Goal: Task Accomplishment & Management: Complete application form

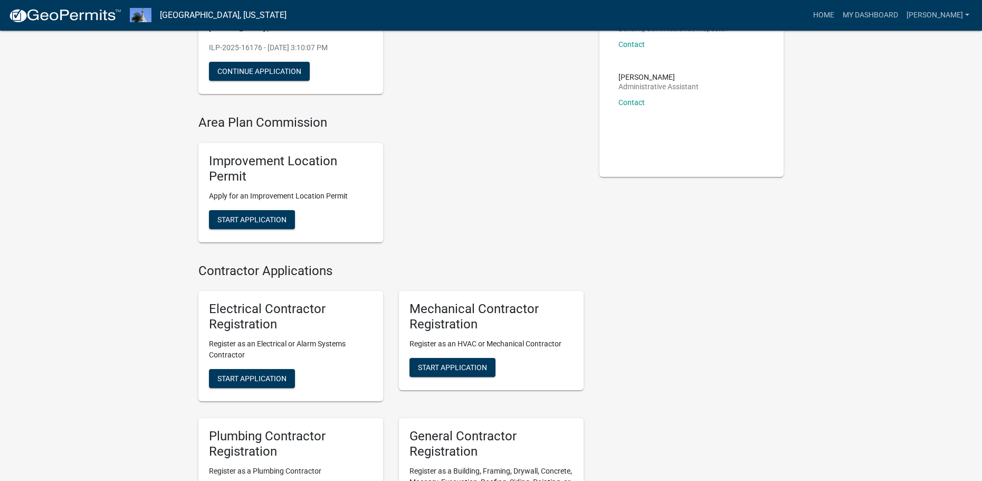
scroll to position [158, 0]
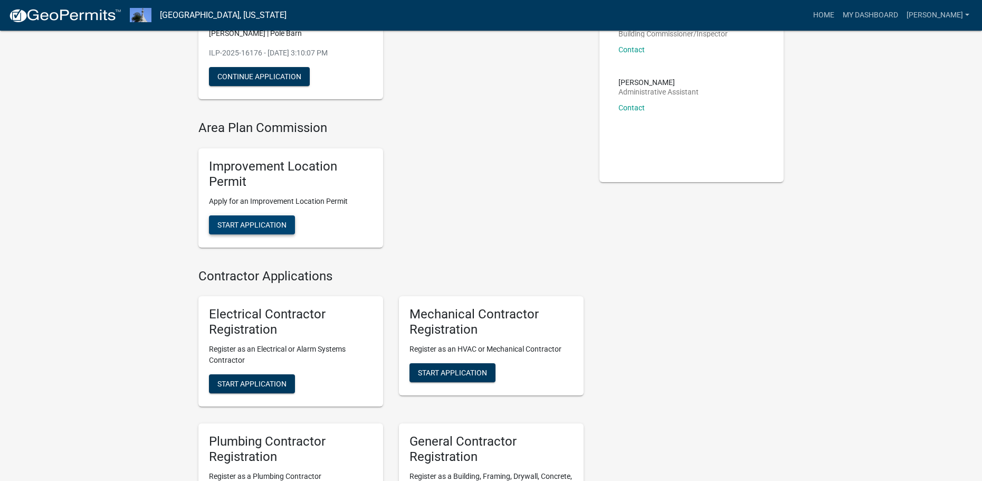
click at [251, 218] on button "Start Application" at bounding box center [252, 224] width 86 height 19
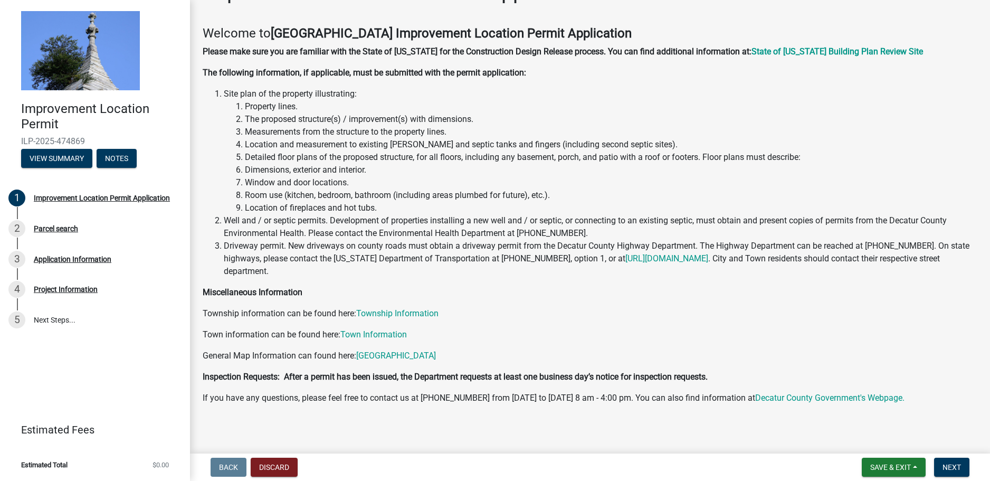
scroll to position [38, 0]
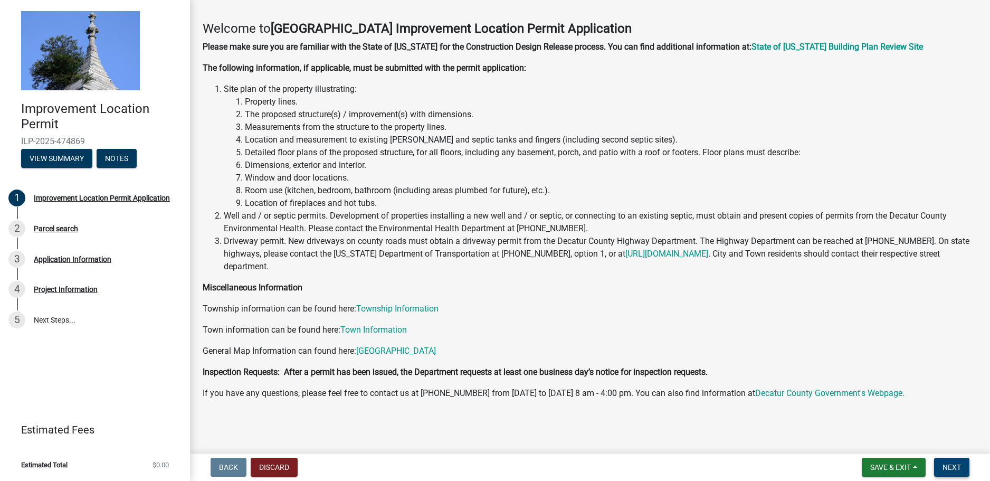
click at [962, 468] on button "Next" at bounding box center [951, 467] width 35 height 19
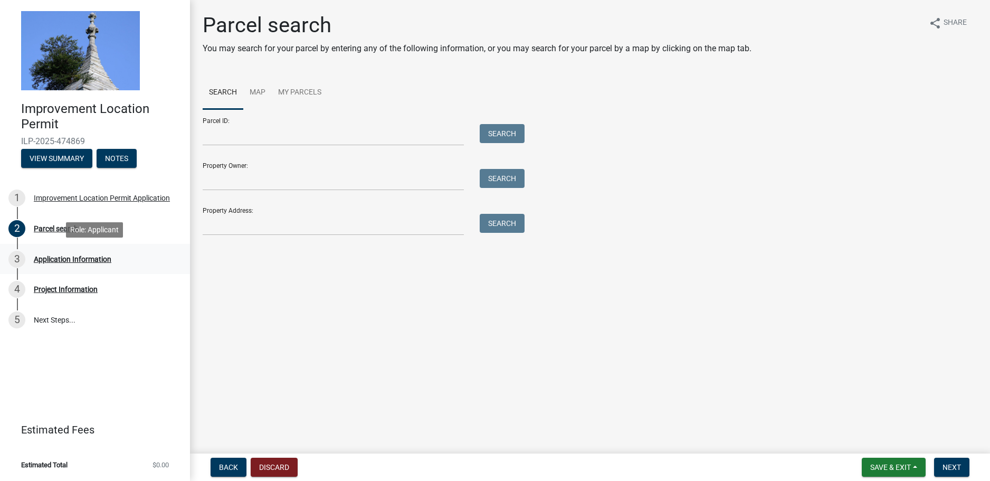
click at [81, 258] on div "Application Information" at bounding box center [73, 258] width 78 height 7
click at [90, 289] on div "Project Information" at bounding box center [66, 289] width 64 height 7
click at [78, 286] on div "Project Information" at bounding box center [66, 289] width 64 height 7
click at [278, 182] on input "Property Owner:" at bounding box center [333, 180] width 261 height 22
type input "[PERSON_NAME]"
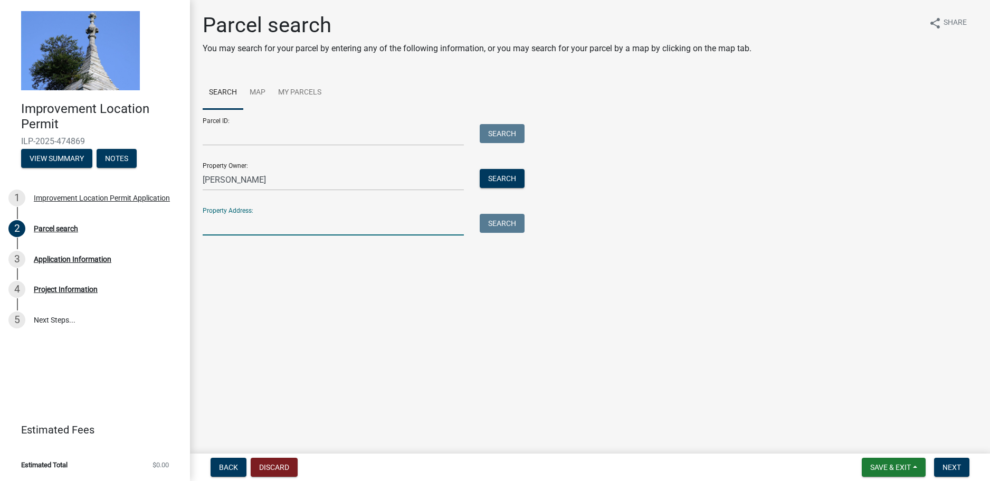
click at [269, 228] on input "Property Address:" at bounding box center [333, 225] width 261 height 22
type input "[STREET_ADDRESS]"
click at [958, 466] on span "Next" at bounding box center [952, 467] width 18 height 8
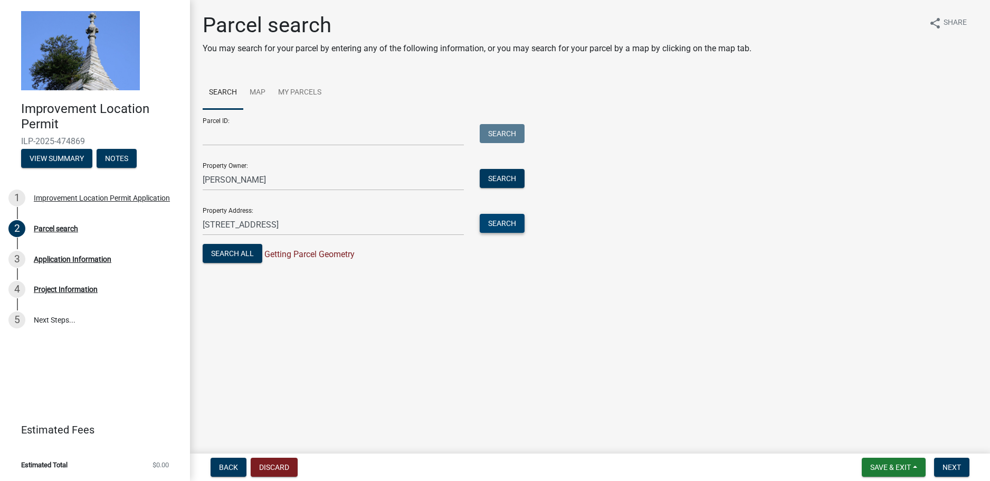
click at [504, 222] on button "Search" at bounding box center [502, 223] width 45 height 19
click at [485, 176] on button "Search" at bounding box center [502, 178] width 45 height 19
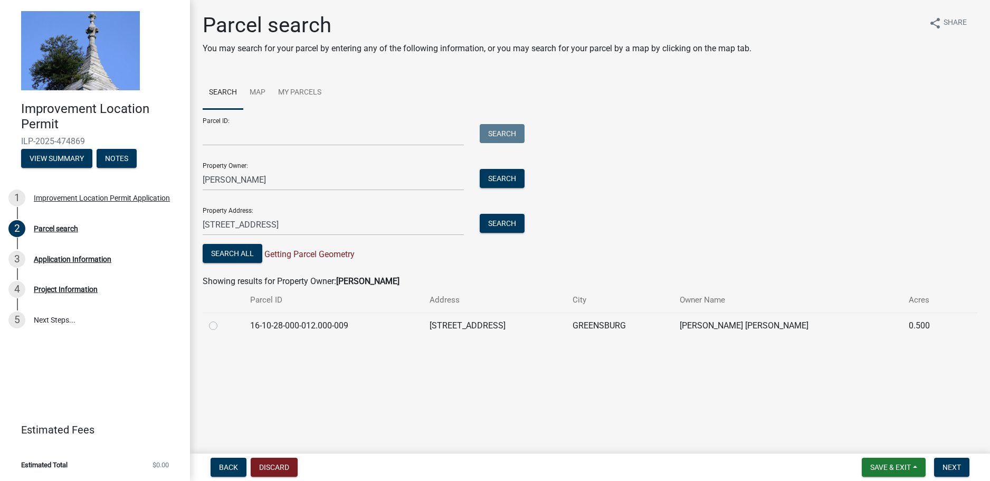
click at [222, 319] on label at bounding box center [222, 319] width 0 height 0
click at [222, 324] on input "radio" at bounding box center [225, 322] width 7 height 7
radio input "true"
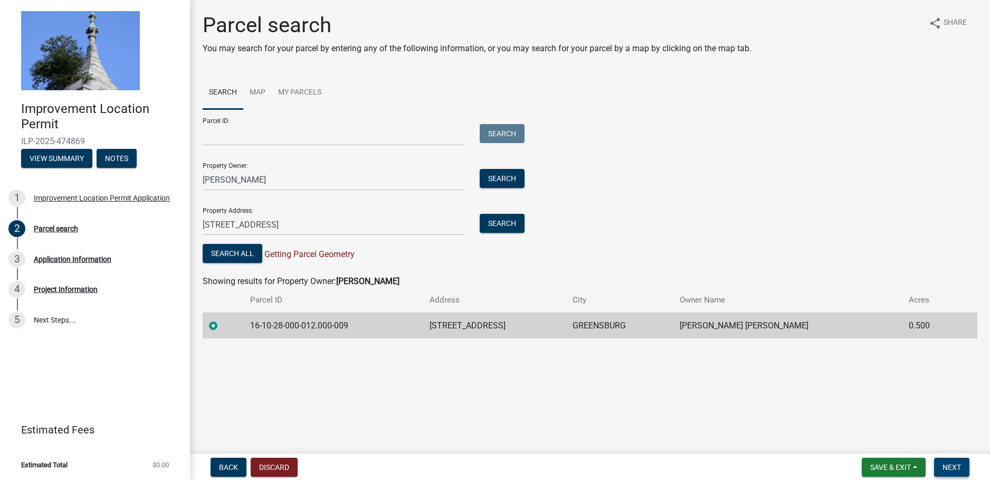
click at [955, 469] on span "Next" at bounding box center [952, 467] width 18 height 8
click at [957, 465] on span "Next" at bounding box center [952, 467] width 18 height 8
click at [603, 379] on main "Parcel search You may search for your parcel by entering any of the following i…" at bounding box center [590, 224] width 800 height 449
click at [59, 266] on div "3 Application Information" at bounding box center [90, 259] width 165 height 17
click at [423, 320] on td "16-10-28-000-012.000-009" at bounding box center [333, 325] width 179 height 26
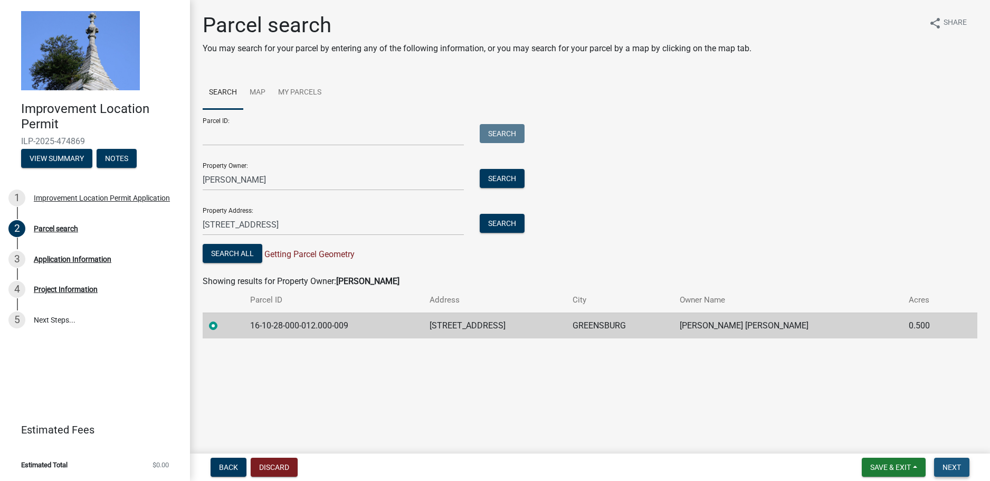
click at [954, 459] on button "Next" at bounding box center [951, 467] width 35 height 19
click at [915, 465] on button "Save & Exit" at bounding box center [894, 467] width 64 height 19
click at [680, 400] on main "Parcel search You may search for your parcel by entering any of the following i…" at bounding box center [590, 224] width 800 height 449
click at [916, 464] on button "Save & Exit" at bounding box center [894, 467] width 64 height 19
click at [877, 412] on button "Save" at bounding box center [883, 414] width 84 height 25
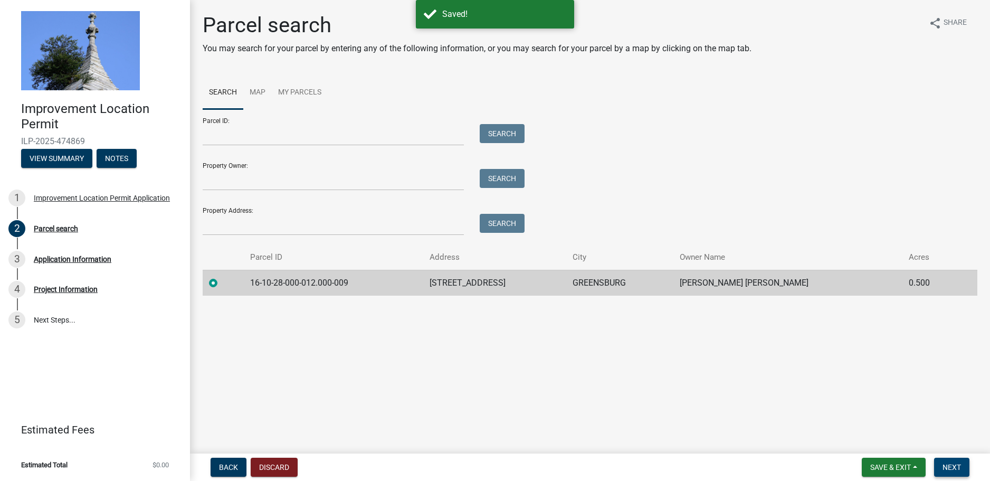
click at [953, 465] on span "Next" at bounding box center [952, 467] width 18 height 8
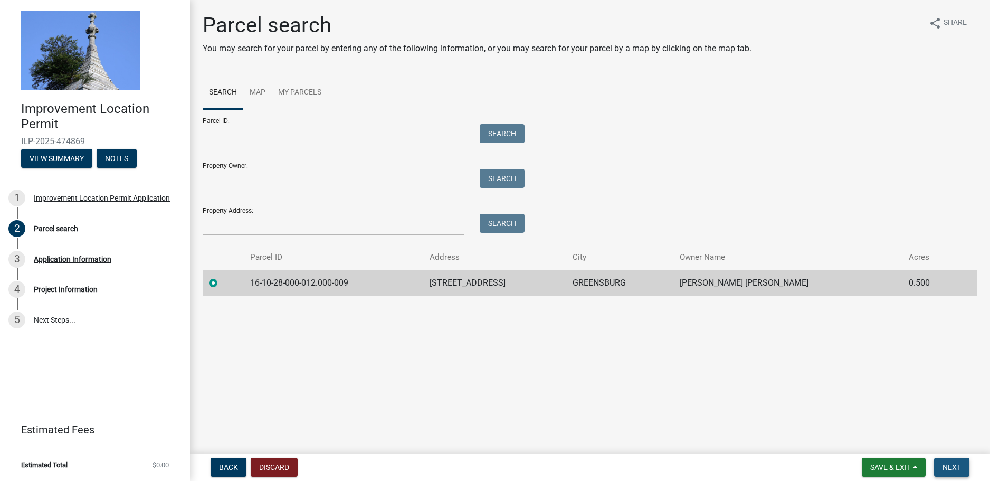
click at [946, 465] on span "Next" at bounding box center [952, 467] width 18 height 8
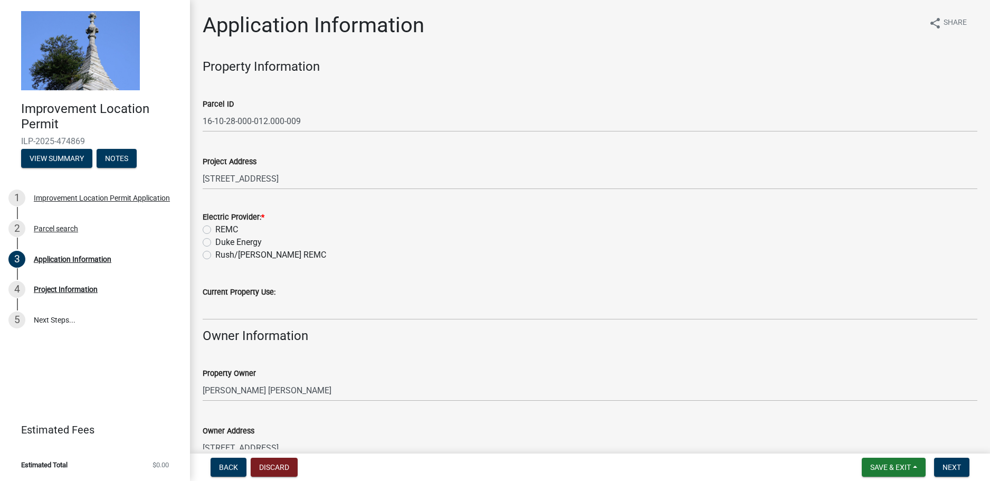
click at [215, 229] on label "REMC" at bounding box center [226, 229] width 23 height 13
click at [215, 229] on input "REMC" at bounding box center [218, 226] width 7 height 7
radio input "true"
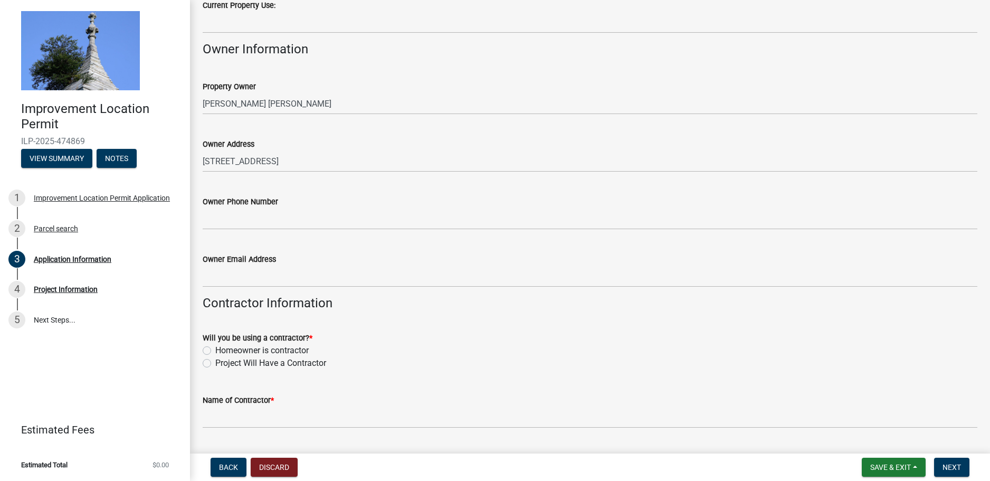
scroll to position [317, 0]
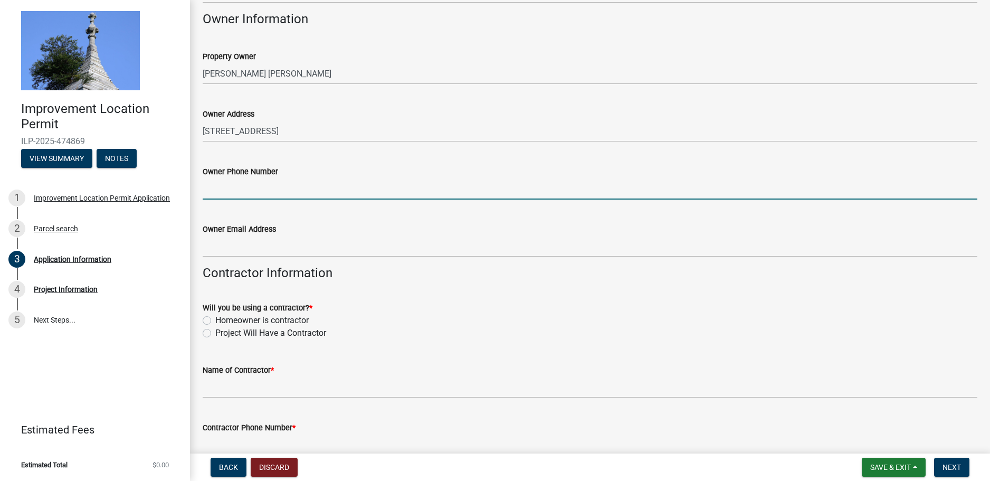
click at [253, 189] on input "Owner Phone Number" at bounding box center [590, 189] width 775 height 22
type input "8125933526"
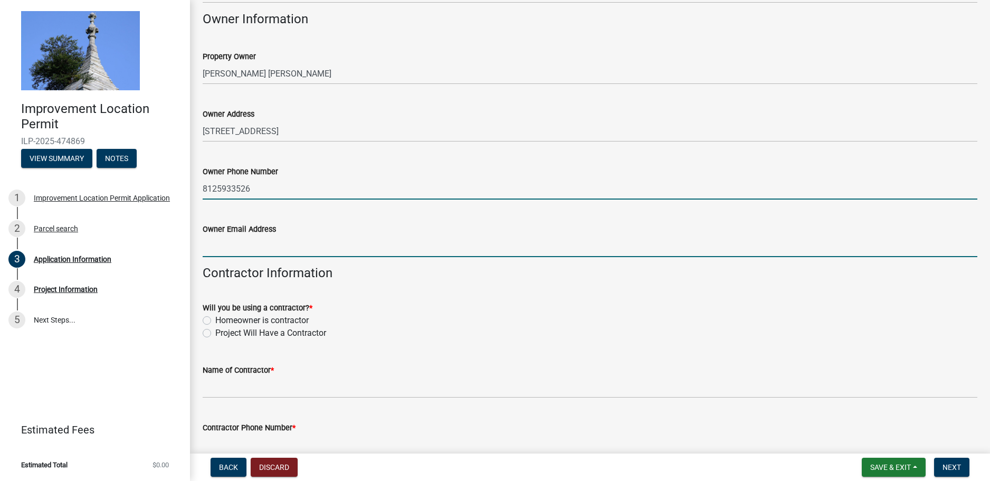
click at [260, 252] on input "Owner Email Address" at bounding box center [590, 246] width 775 height 22
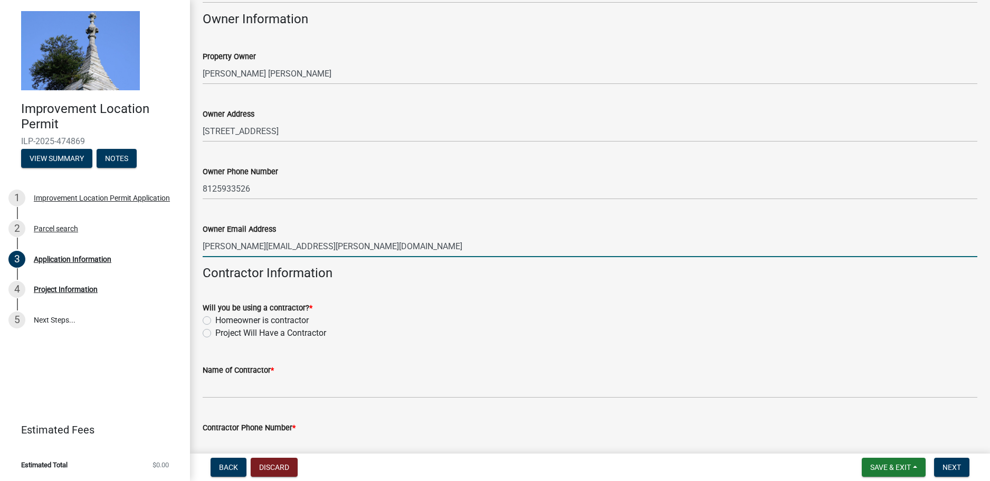
type input "[PERSON_NAME][EMAIL_ADDRESS][PERSON_NAME][DOMAIN_NAME]"
click at [215, 321] on label "Homeowner is contractor" at bounding box center [261, 320] width 93 height 13
click at [215, 321] on input "Homeowner is contractor" at bounding box center [218, 317] width 7 height 7
radio input "true"
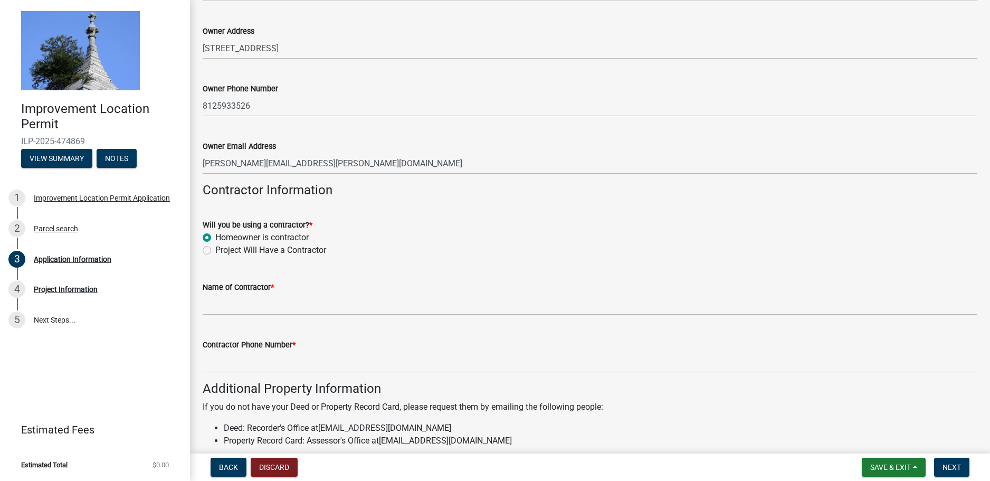
scroll to position [422, 0]
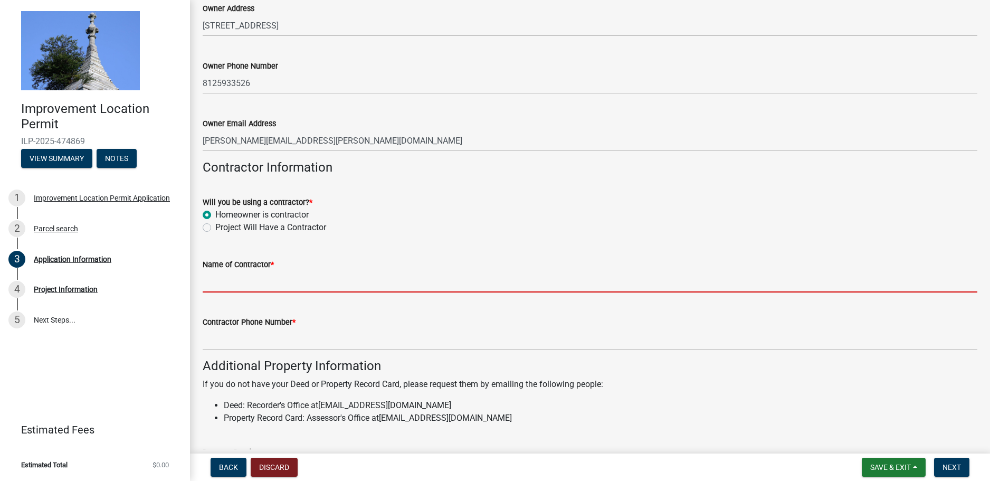
click at [263, 283] on input "Name of Contractor *" at bounding box center [590, 282] width 775 height 22
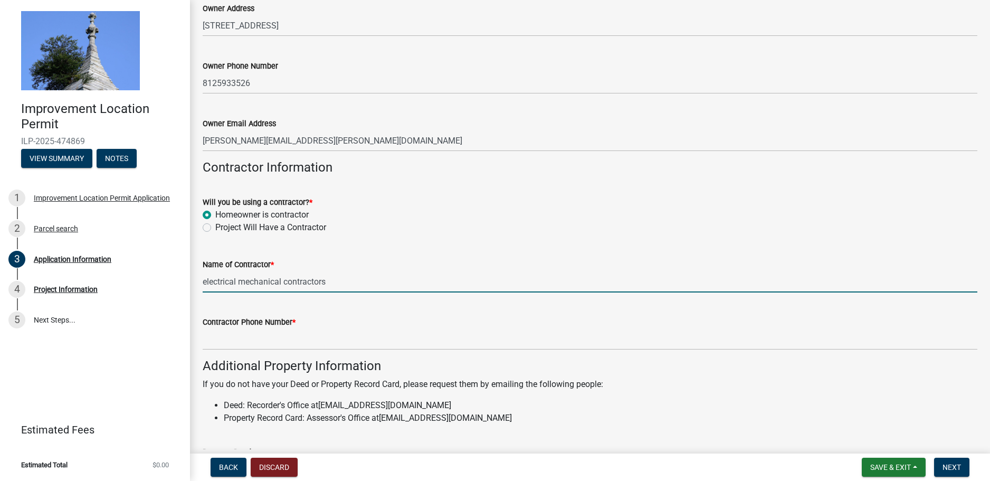
type input "electrical mechanical contractors"
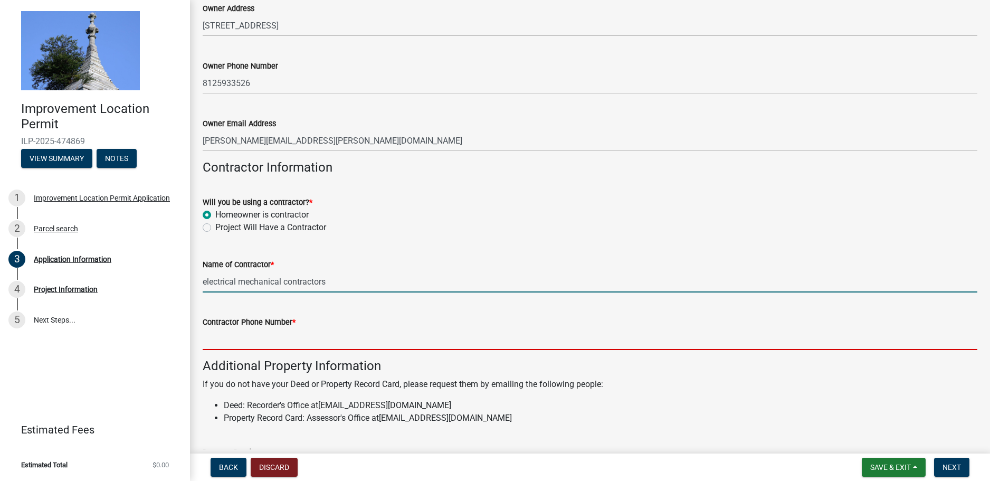
click at [258, 340] on input "Contractor Phone Number *" at bounding box center [590, 339] width 775 height 22
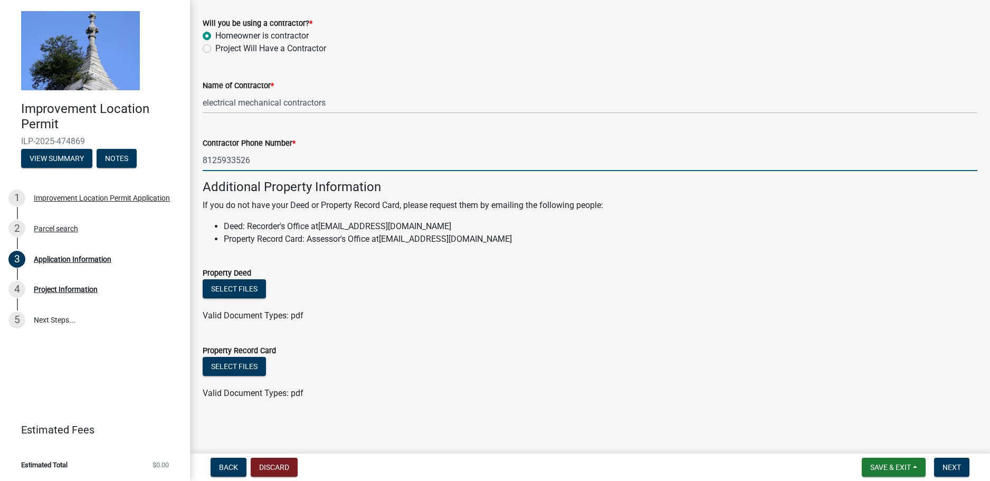
scroll to position [602, 0]
type input "8125933526"
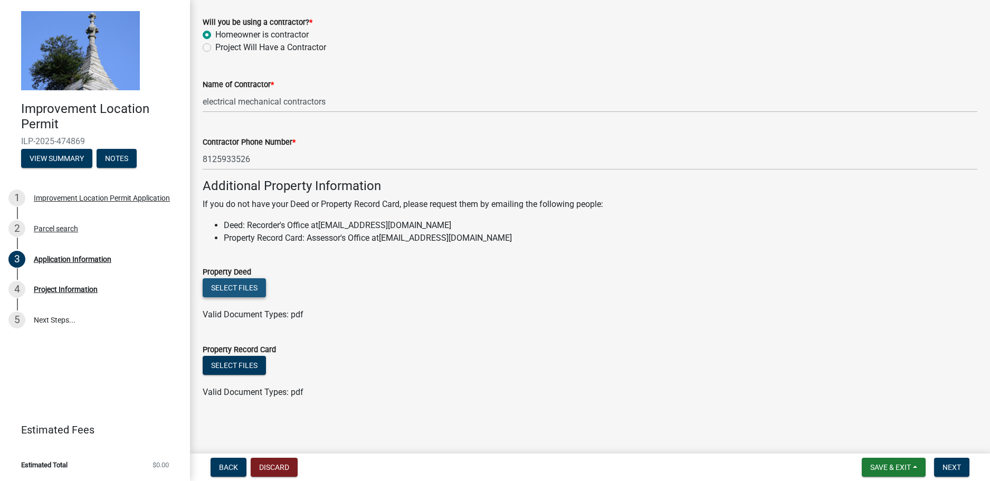
click at [227, 290] on button "Select files" at bounding box center [234, 287] width 63 height 19
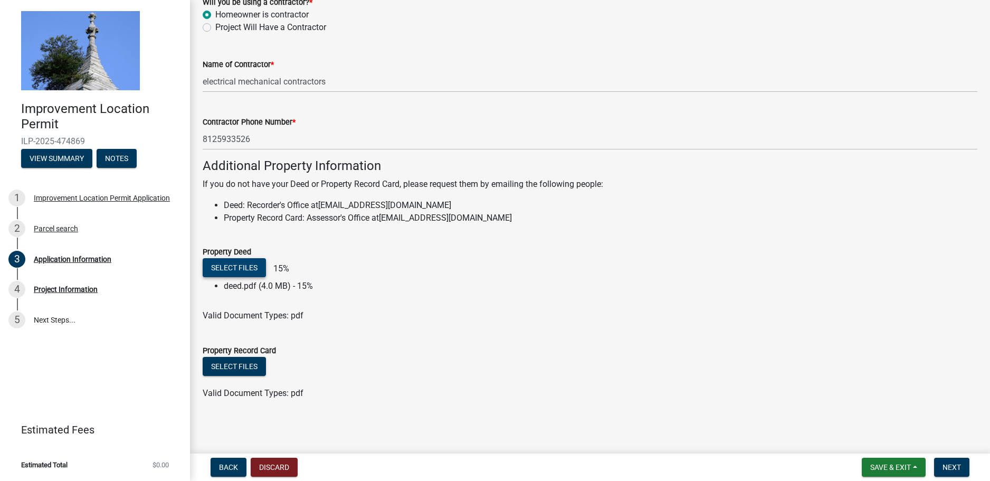
scroll to position [623, 0]
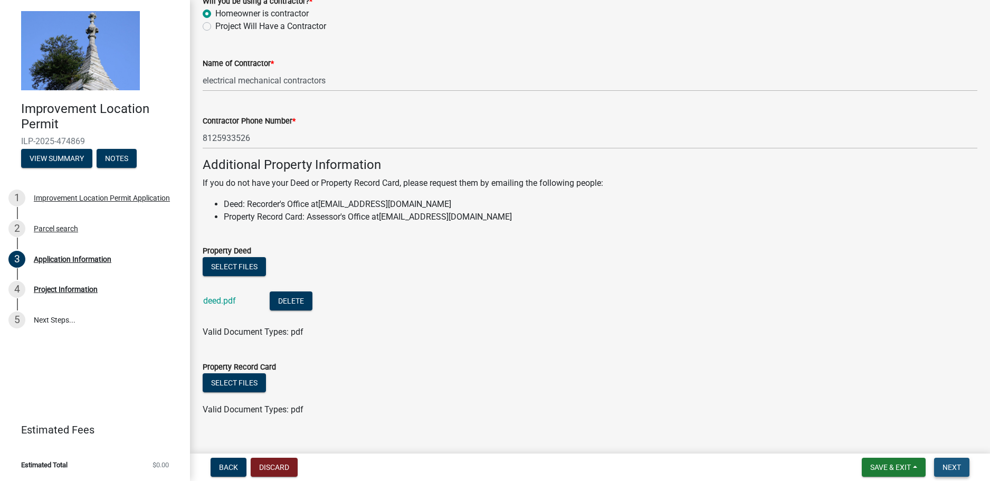
click at [953, 469] on span "Next" at bounding box center [952, 467] width 18 height 8
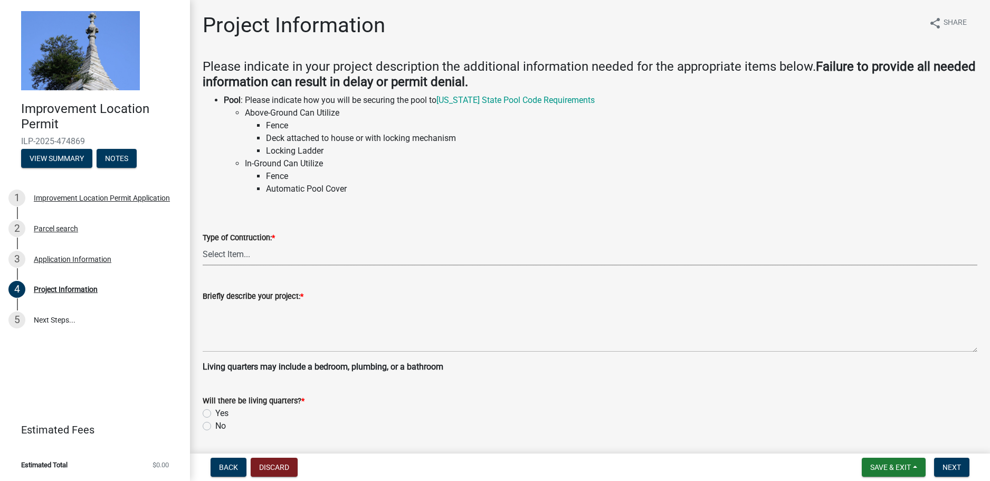
click at [260, 249] on select "Select Item... Addition Attached Garage Boat Dock Cell Tower/Co-Locate Commerci…" at bounding box center [590, 255] width 775 height 22
click at [203, 244] on select "Select Item... Addition Attached Garage Boat Dock Cell Tower/Co-Locate Commerci…" at bounding box center [590, 255] width 775 height 22
select select "f3bc9023-fd4b-4137-a980-219e42fac529"
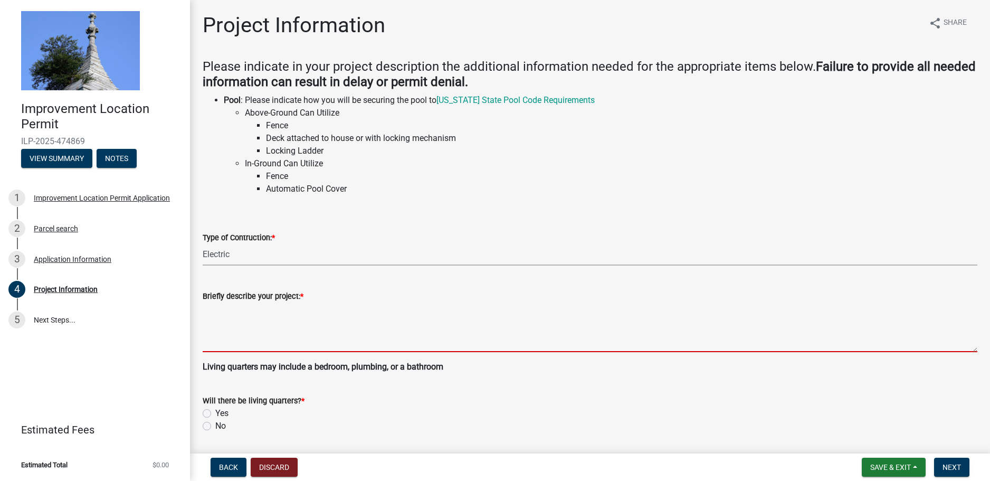
click at [242, 327] on textarea "Briefly describe your project: *" at bounding box center [590, 327] width 775 height 50
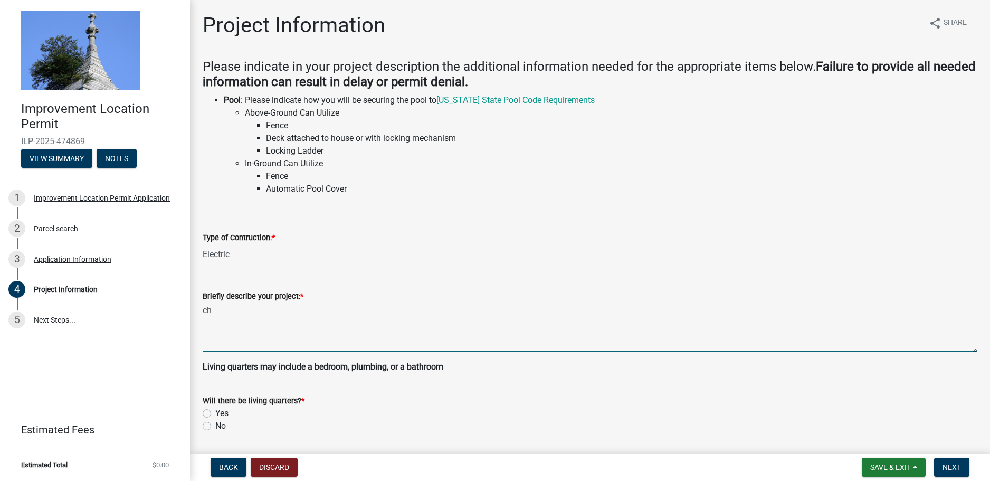
type textarea "c"
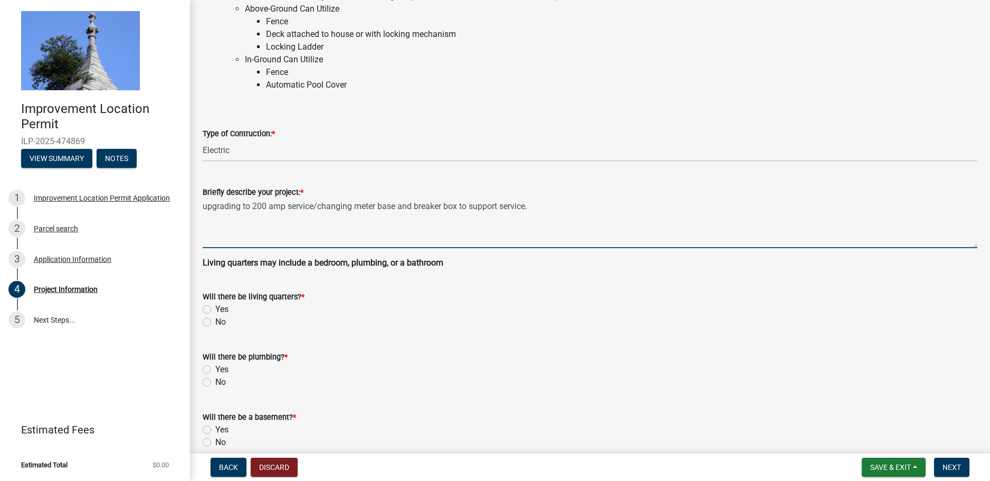
scroll to position [106, 0]
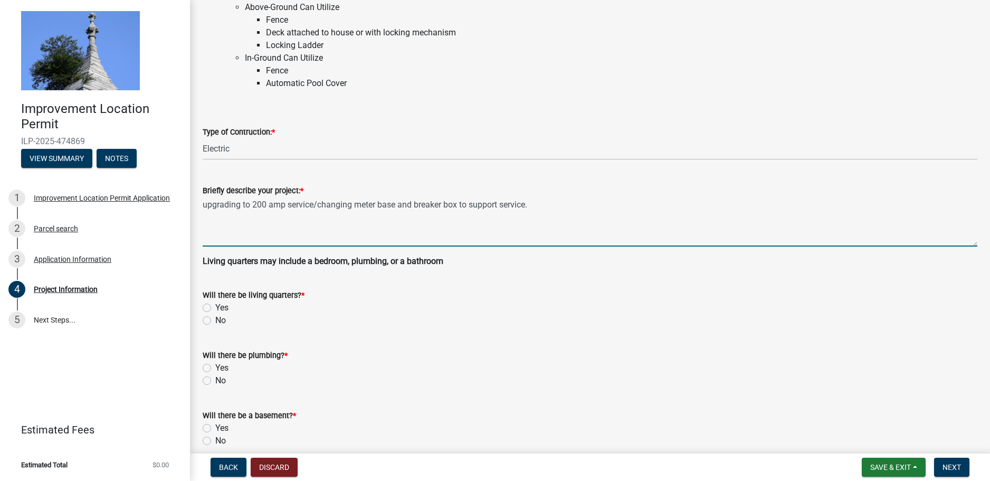
type textarea "upgrading to 200 amp service/changing meter base and breaker box to support ser…"
click at [202, 317] on div "Will there be living quarters? * Yes No" at bounding box center [590, 301] width 791 height 51
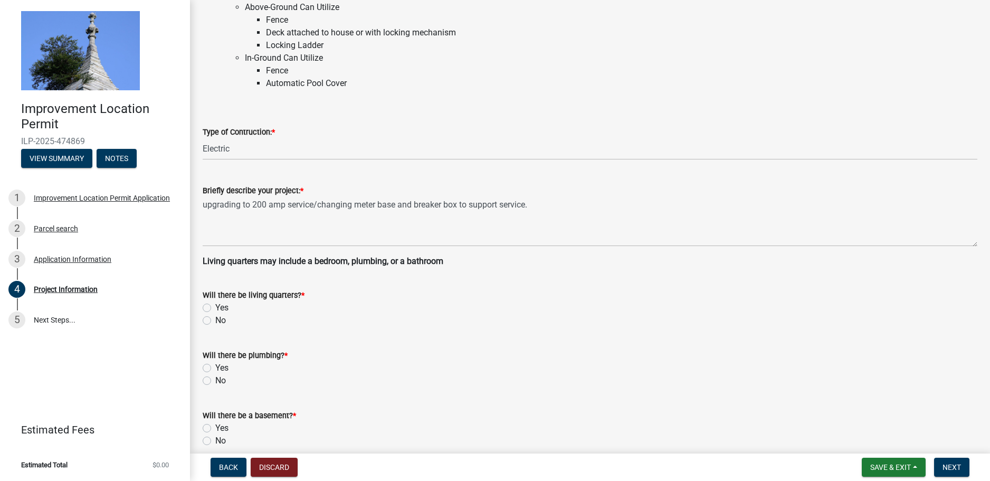
click at [215, 322] on label "No" at bounding box center [220, 320] width 11 height 13
click at [215, 321] on input "No" at bounding box center [218, 317] width 7 height 7
radio input "true"
click at [215, 377] on label "No" at bounding box center [220, 380] width 11 height 13
click at [215, 377] on input "No" at bounding box center [218, 377] width 7 height 7
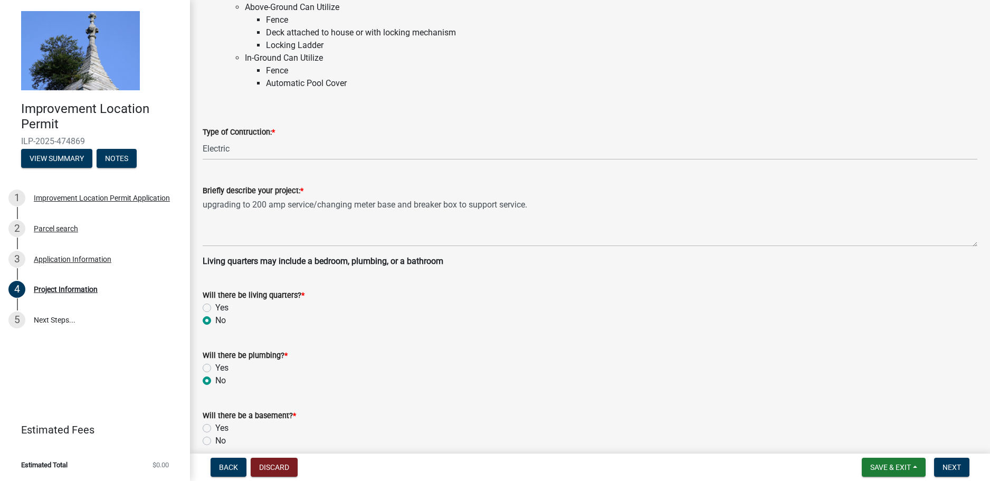
radio input "true"
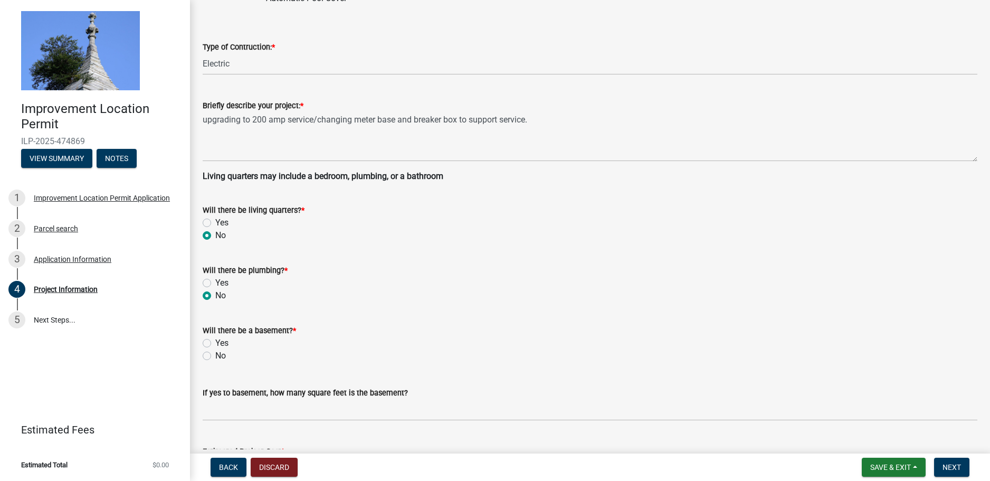
scroll to position [211, 0]
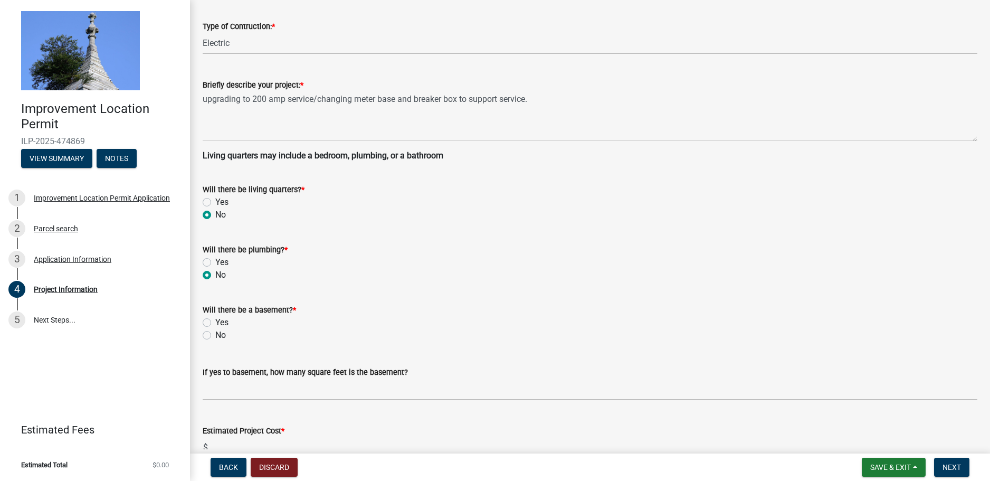
click at [215, 334] on label "No" at bounding box center [220, 335] width 11 height 13
click at [215, 334] on input "No" at bounding box center [218, 332] width 7 height 7
radio input "true"
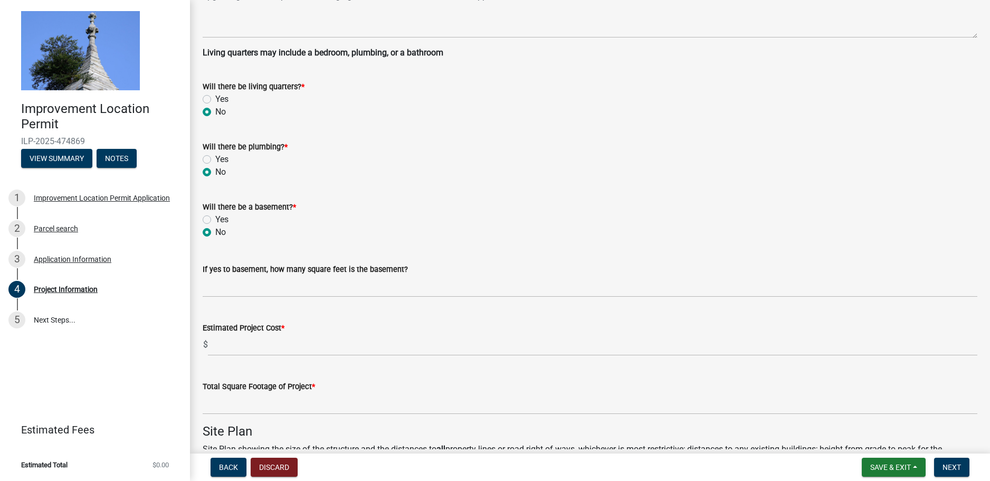
scroll to position [317, 0]
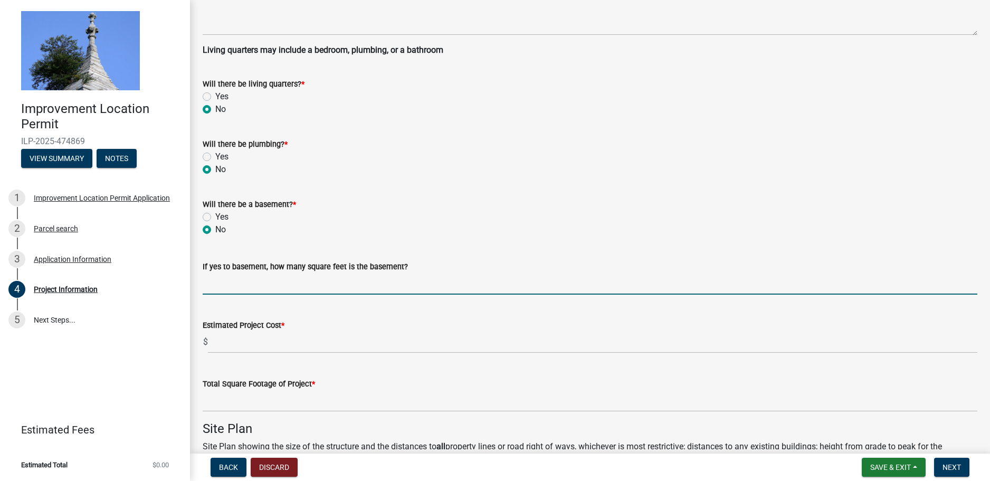
click at [254, 291] on input "text" at bounding box center [590, 284] width 775 height 22
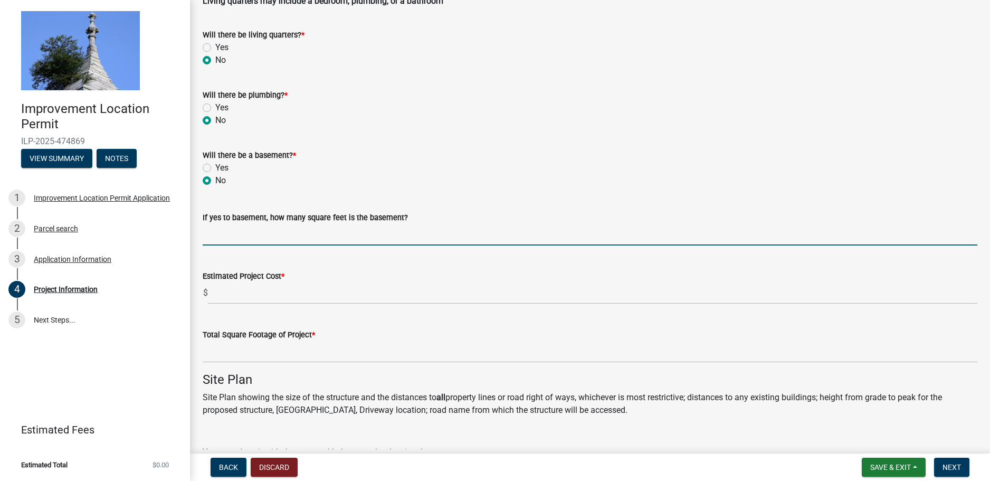
scroll to position [369, 0]
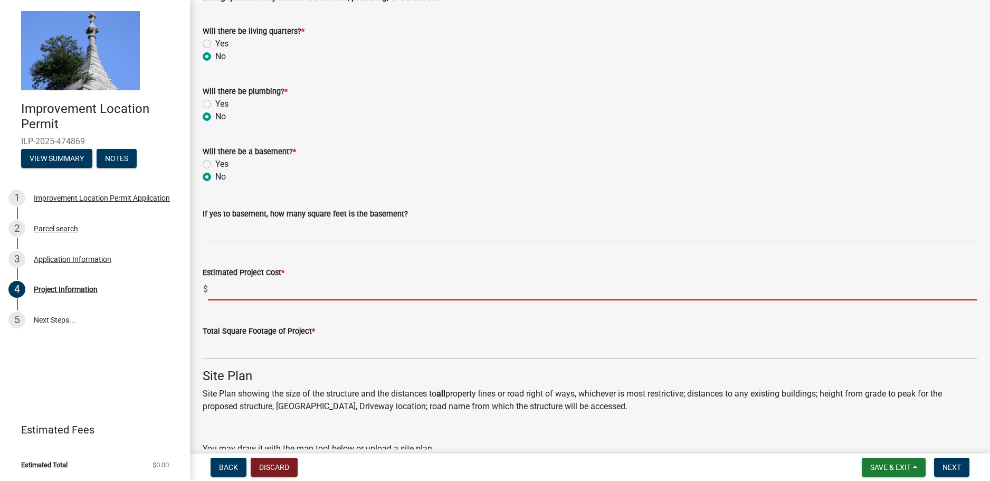
click at [267, 290] on input "text" at bounding box center [592, 290] width 769 height 22
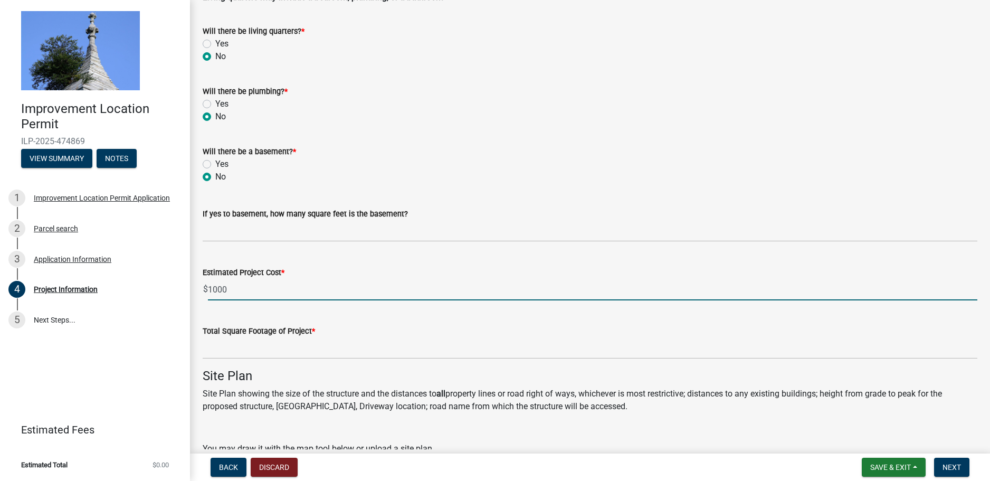
type input "1000"
click at [321, 325] on div "Total Square Footage of Project *" at bounding box center [590, 331] width 775 height 13
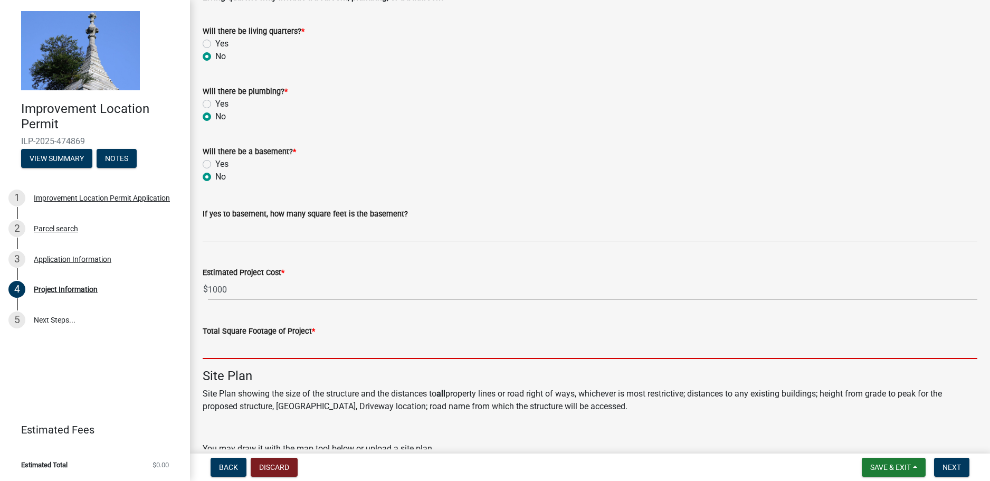
click at [308, 344] on input "text" at bounding box center [590, 348] width 775 height 22
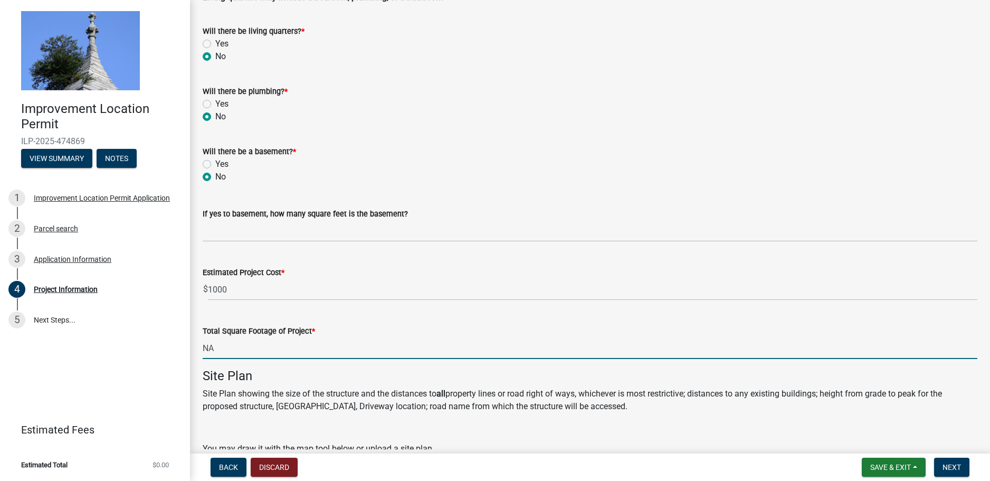
type input "0"
click at [291, 394] on p "Site Plan showing the size of the structure and the distances to all property l…" at bounding box center [590, 399] width 775 height 25
click at [249, 346] on input "0" at bounding box center [590, 348] width 775 height 22
click at [306, 378] on h4 "Site Plan" at bounding box center [590, 375] width 775 height 15
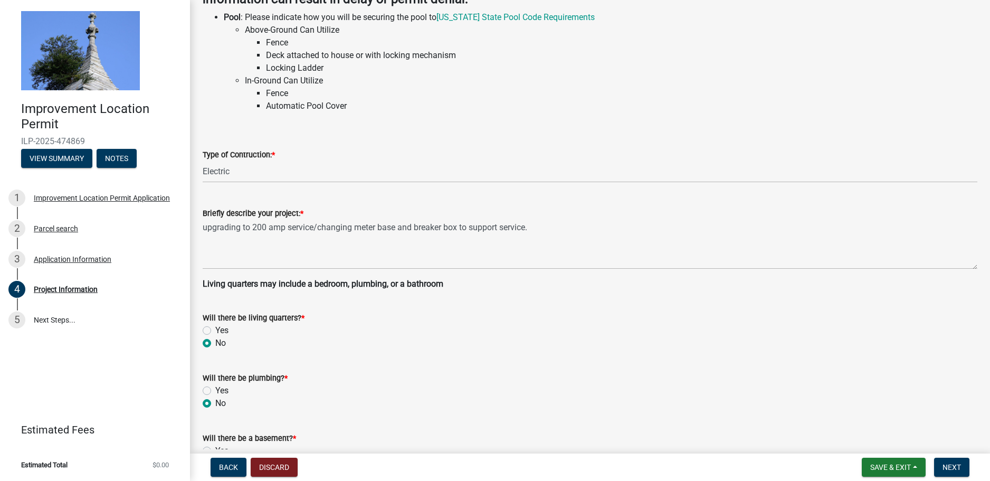
scroll to position [53, 0]
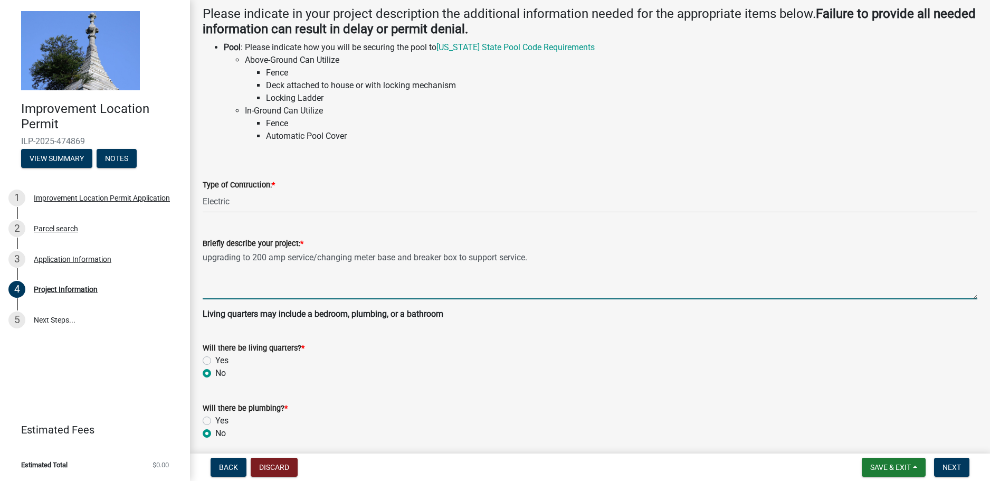
click at [241, 259] on textarea "upgrading to 200 amp service/changing meter base and breaker box to support ser…" at bounding box center [590, 275] width 775 height 50
type textarea "upgrading premise to 200 amp service/changing meter base and breaker box to sup…"
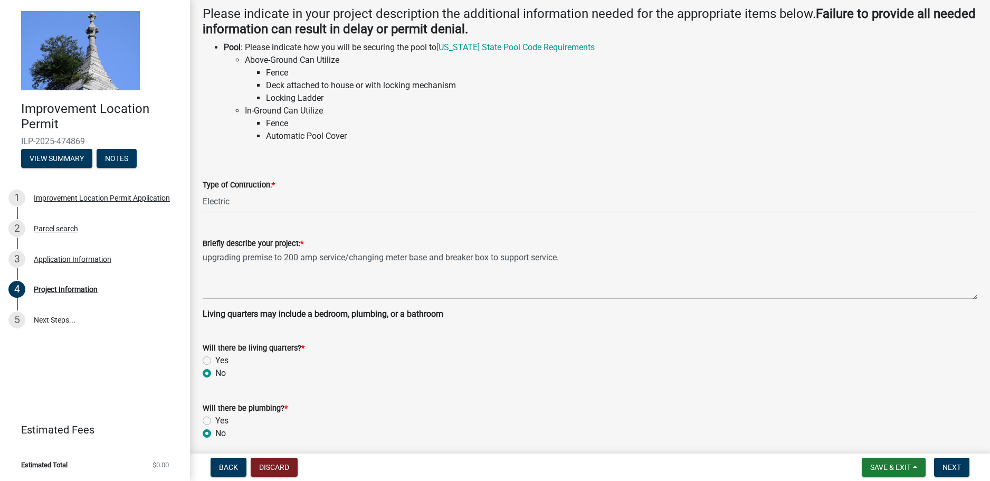
click at [364, 324] on wm-data-entity-input "Living quarters may include a bedroom, plumbing, or a bathroom" at bounding box center [590, 318] width 775 height 21
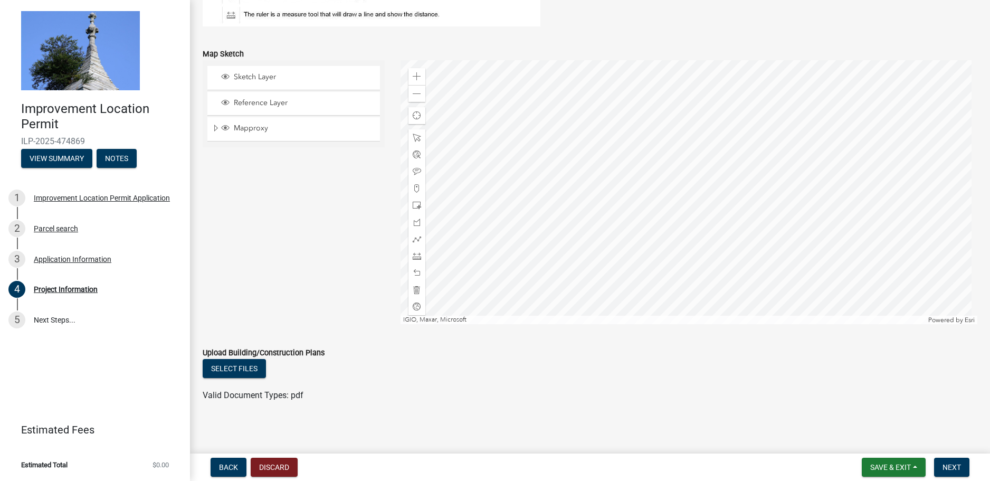
scroll to position [901, 0]
click at [950, 462] on button "Next" at bounding box center [951, 467] width 35 height 19
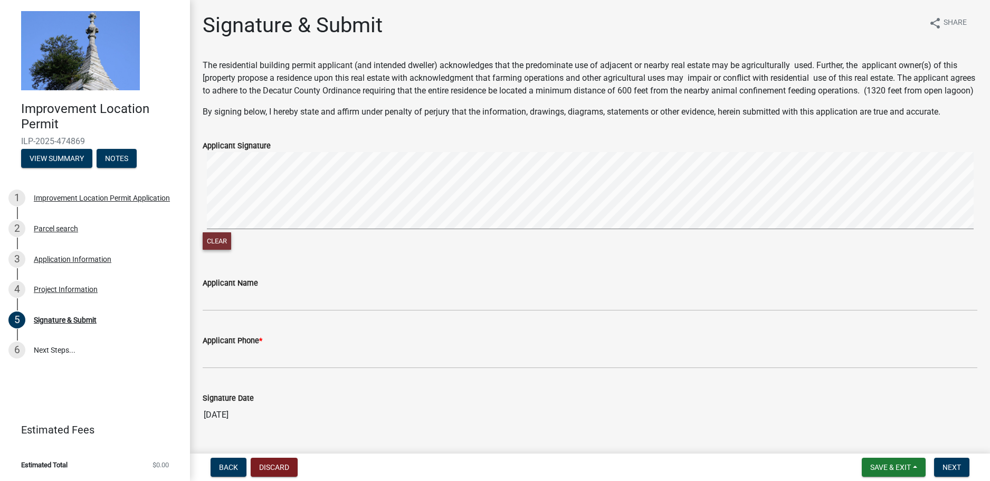
click at [226, 250] on button "Clear" at bounding box center [217, 240] width 28 height 17
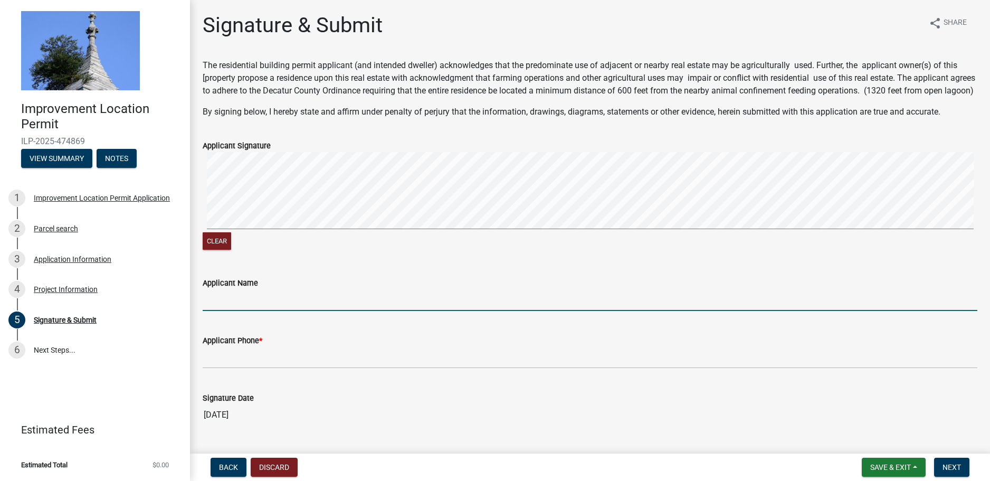
click at [295, 311] on input "Applicant Name" at bounding box center [590, 300] width 775 height 22
type input "[PERSON_NAME]"
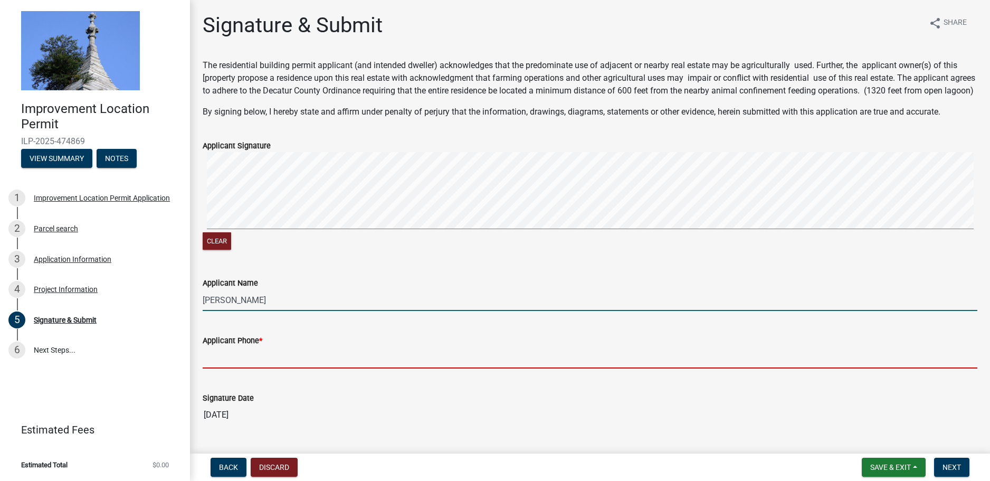
click at [290, 368] on input "Applicant Phone *" at bounding box center [590, 358] width 775 height 22
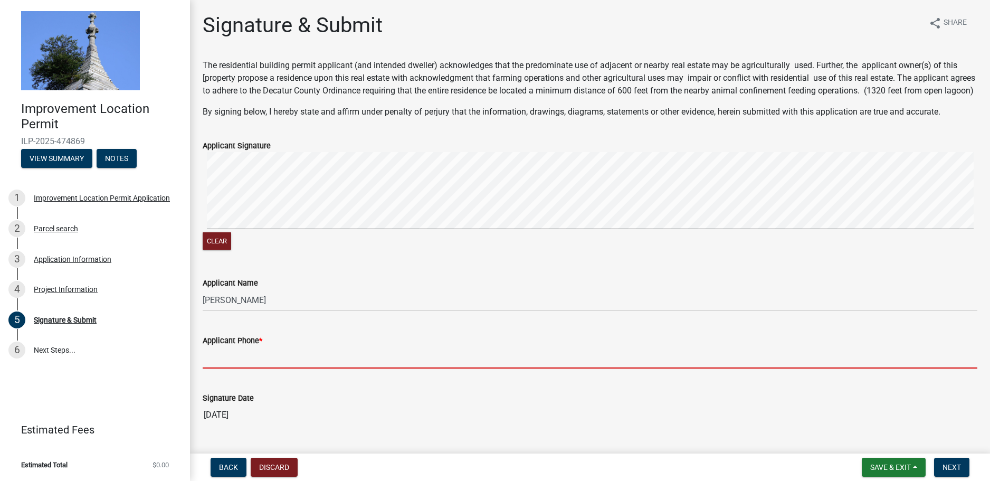
type input "[PHONE_NUMBER]"
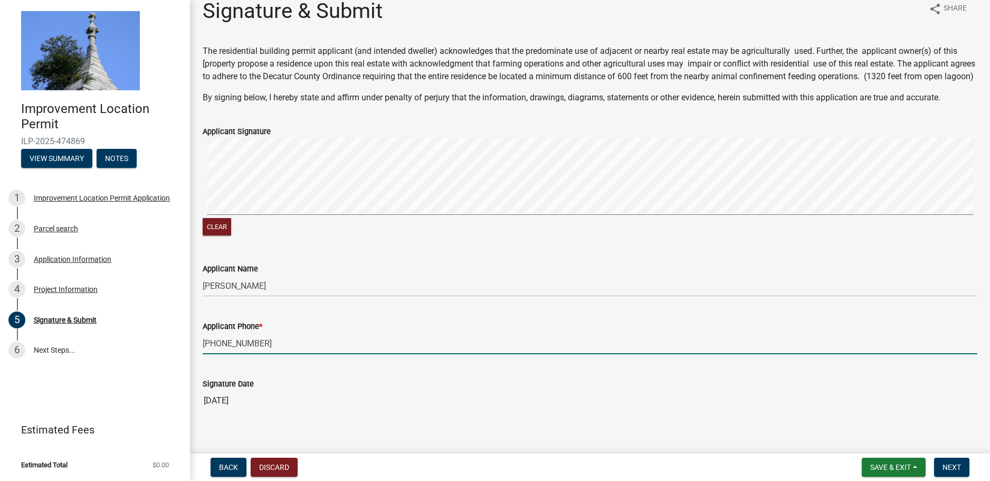
scroll to position [39, 0]
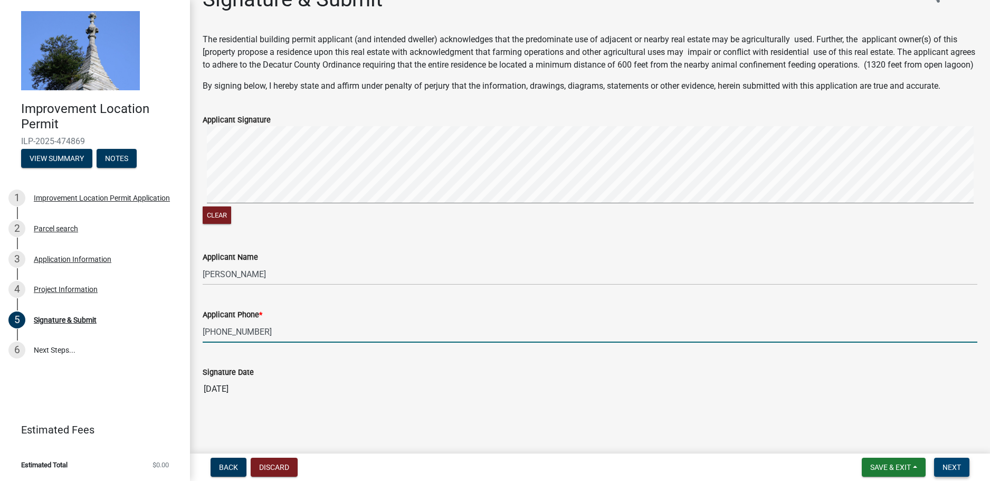
click at [956, 464] on span "Next" at bounding box center [952, 467] width 18 height 8
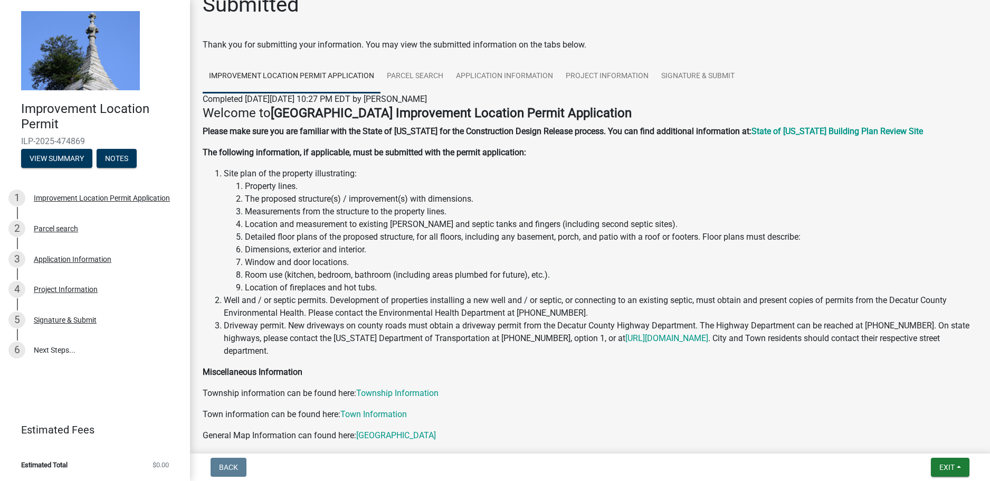
scroll to position [0, 0]
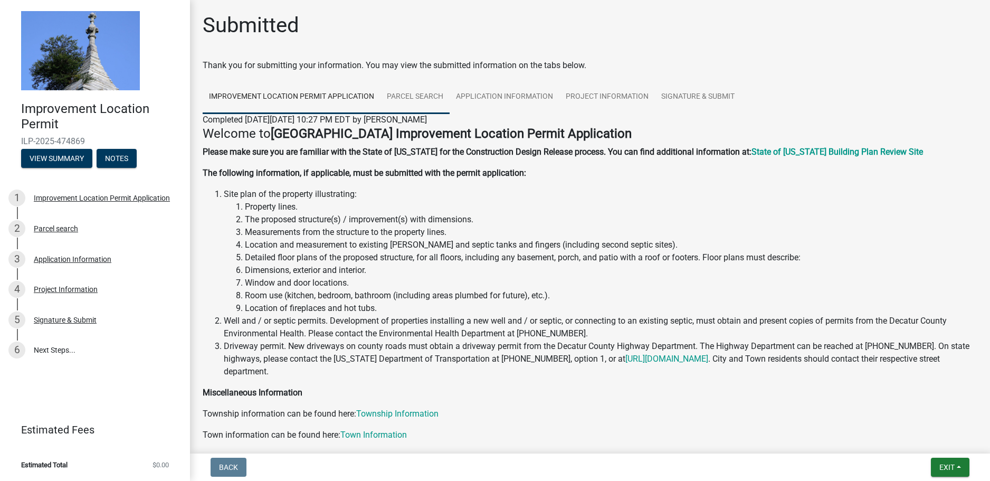
click at [405, 99] on link "Parcel search" at bounding box center [415, 97] width 69 height 34
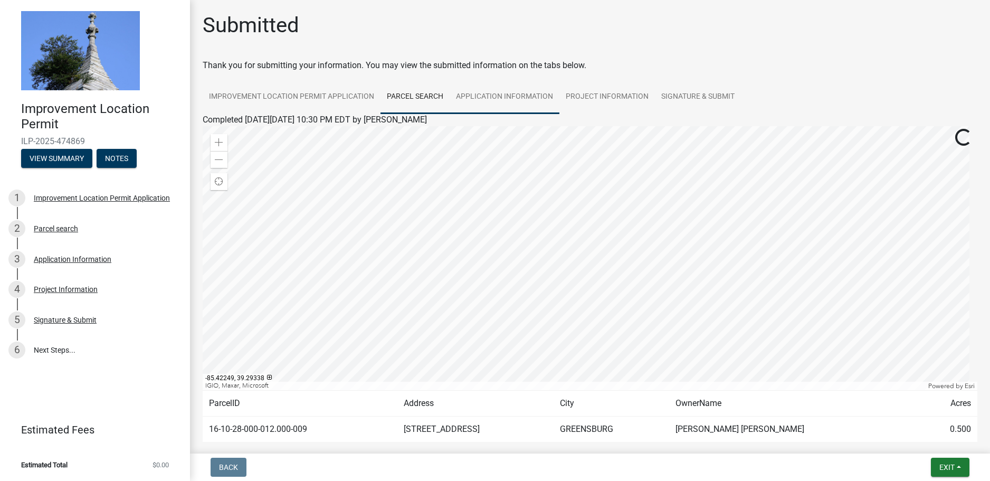
click at [520, 98] on link "Application Information" at bounding box center [505, 97] width 110 height 34
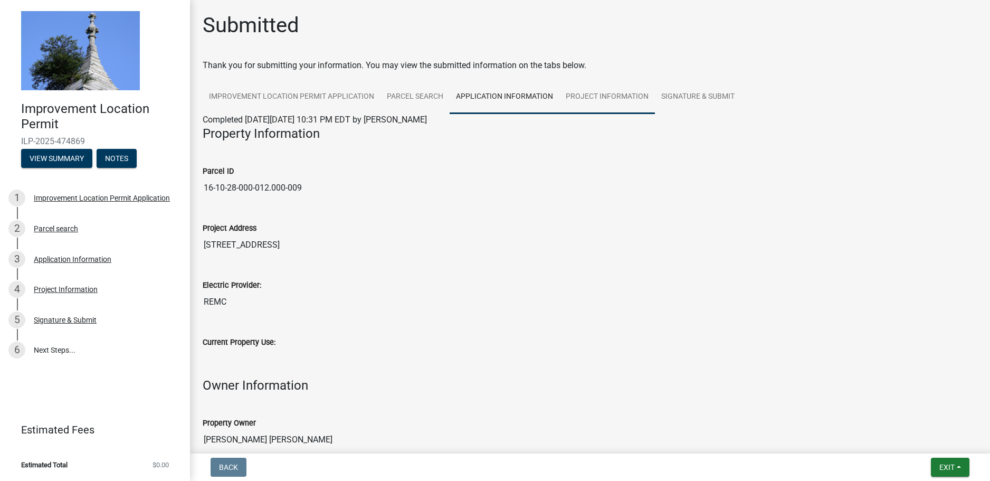
click at [597, 96] on link "Project Information" at bounding box center [607, 97] width 96 height 34
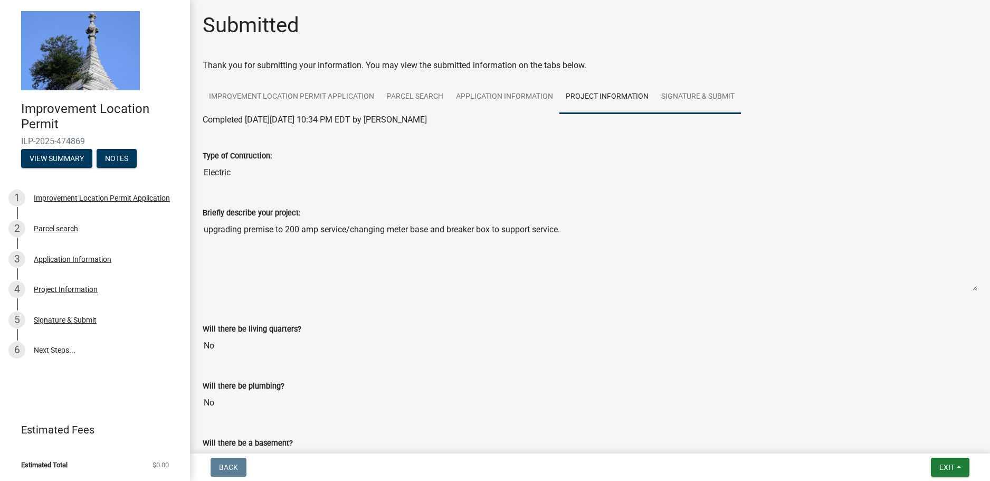
click at [698, 97] on link "Signature & Submit" at bounding box center [698, 97] width 86 height 34
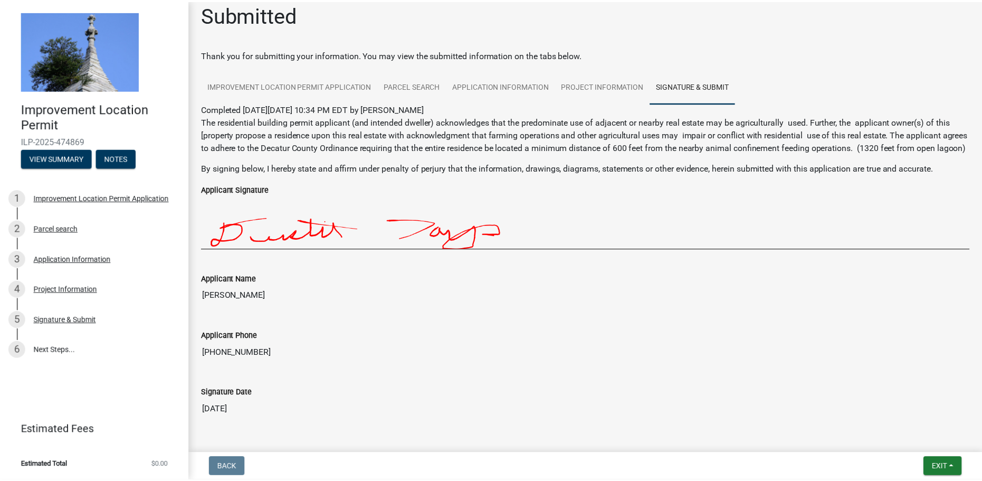
scroll to position [56, 0]
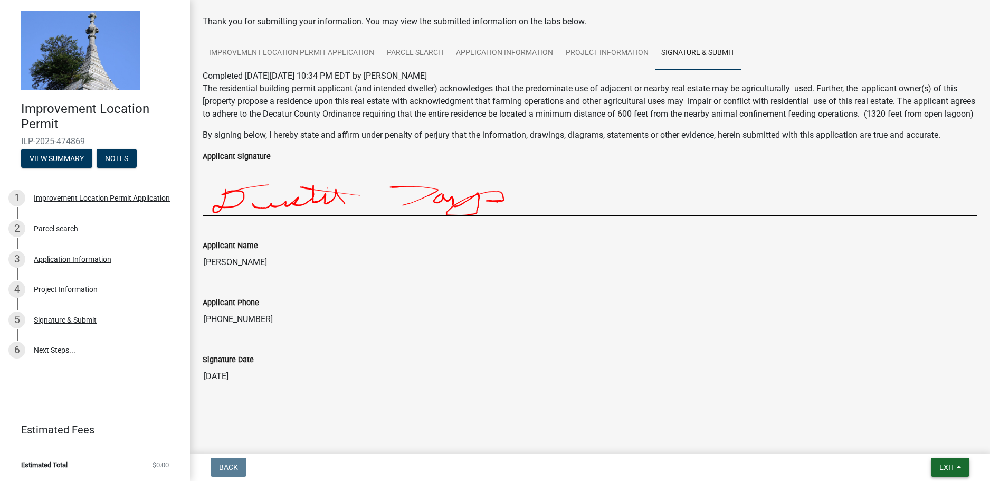
click at [953, 468] on span "Exit" at bounding box center [946, 467] width 15 height 8
click at [939, 444] on button "Save & Exit" at bounding box center [927, 439] width 84 height 25
